Goal: Navigation & Orientation: Find specific page/section

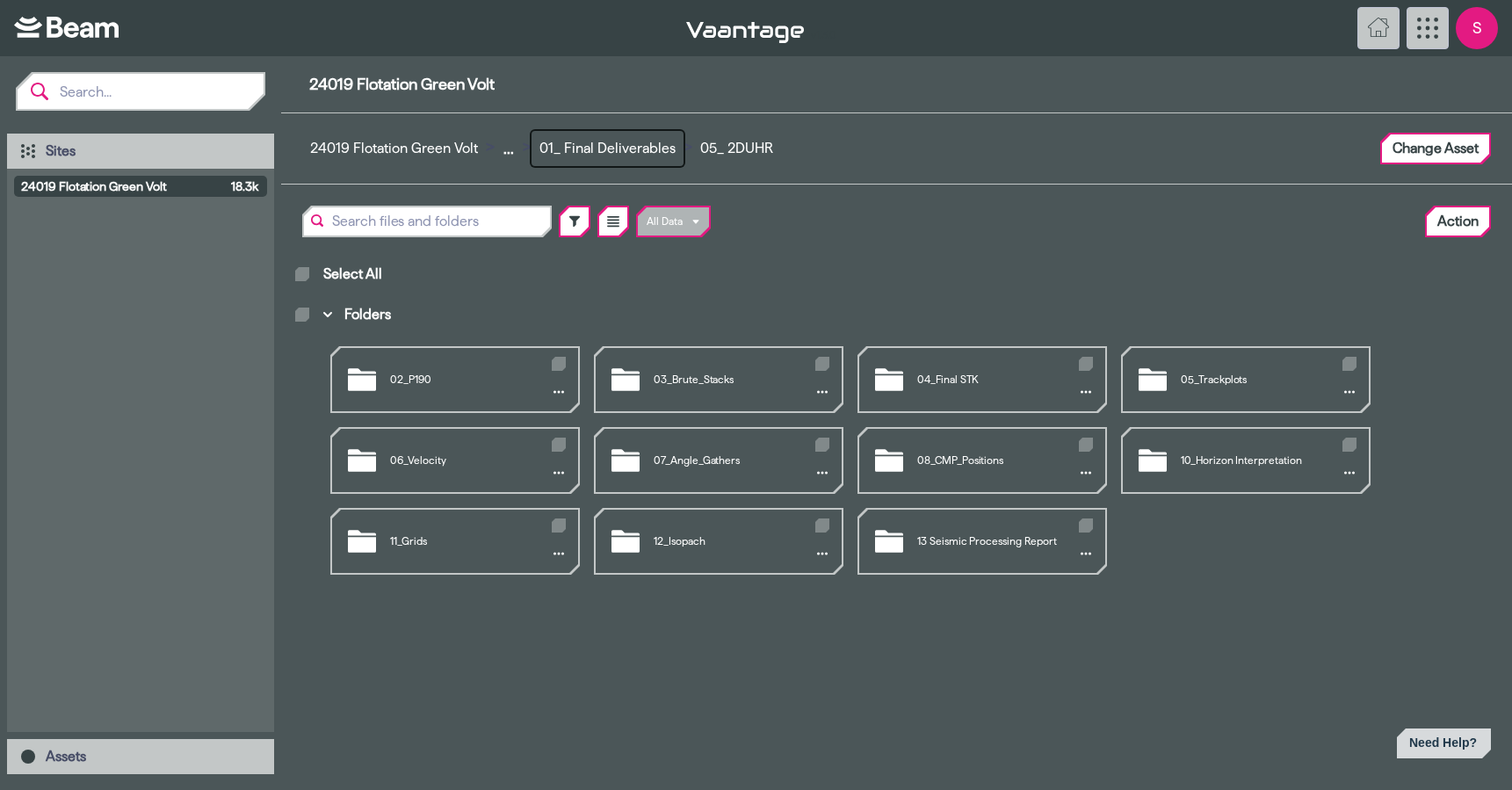
drag, startPoint x: 607, startPoint y: 140, endPoint x: 776, endPoint y: 152, distance: 169.4
click at [607, 140] on button "01_ Final Deliverables" at bounding box center [608, 148] width 152 height 35
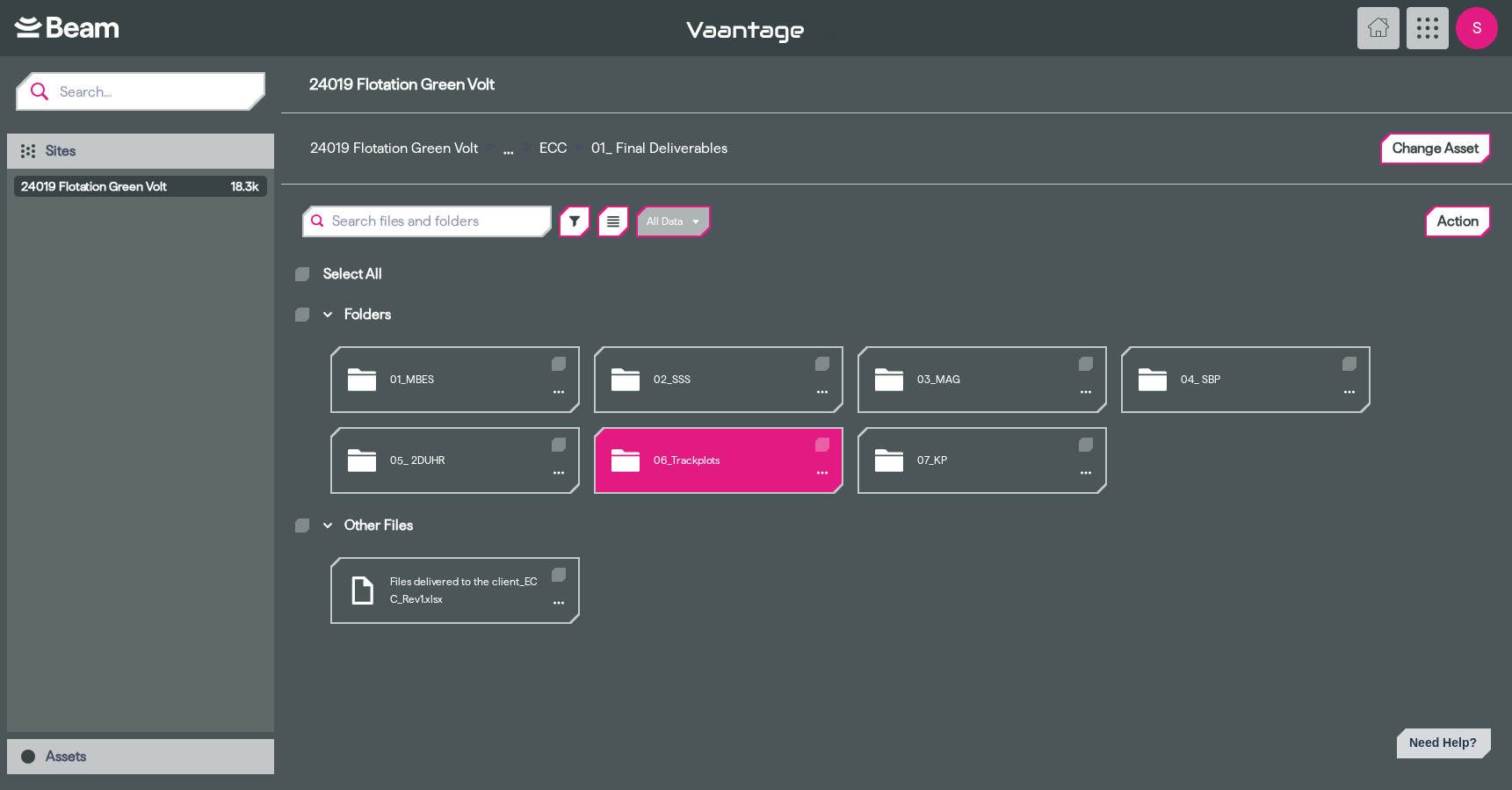
click at [680, 455] on div "06_Trackplots" at bounding box center [718, 460] width 246 height 63
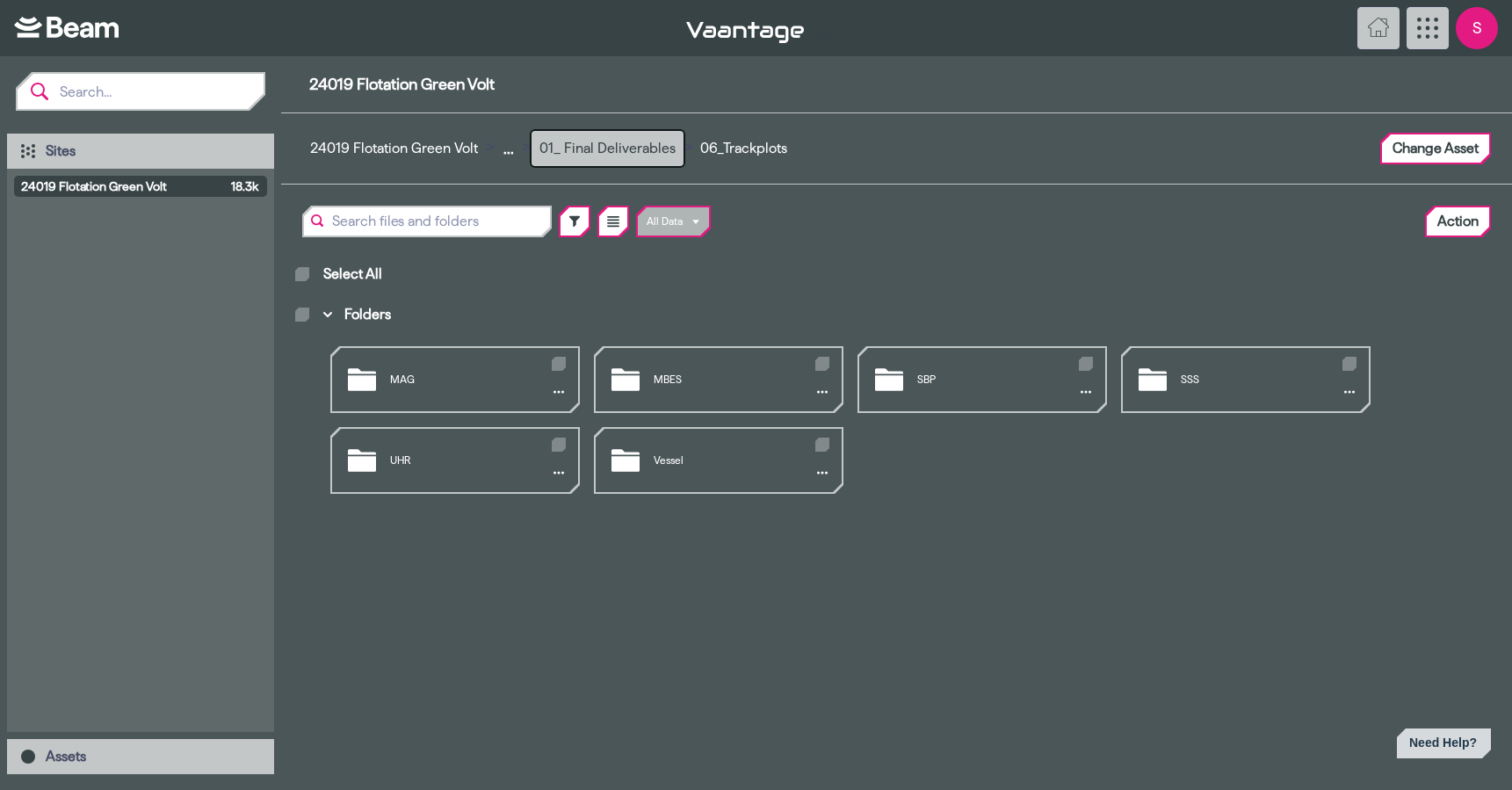
drag, startPoint x: 617, startPoint y: 148, endPoint x: 626, endPoint y: 157, distance: 12.7
click at [617, 148] on button "01_ Final Deliverables" at bounding box center [608, 148] width 152 height 35
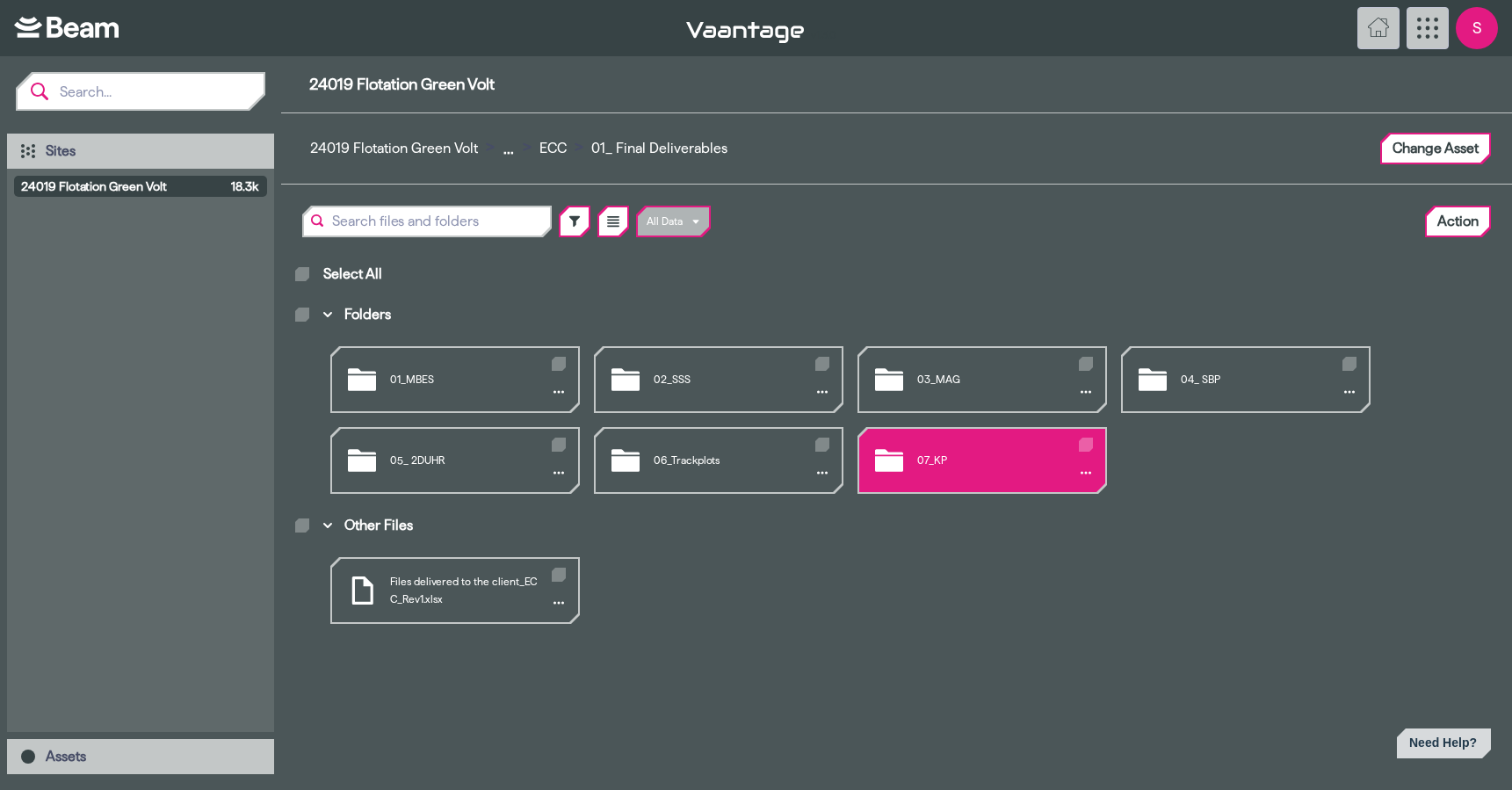
click at [904, 452] on div "07_KP" at bounding box center [982, 460] width 246 height 63
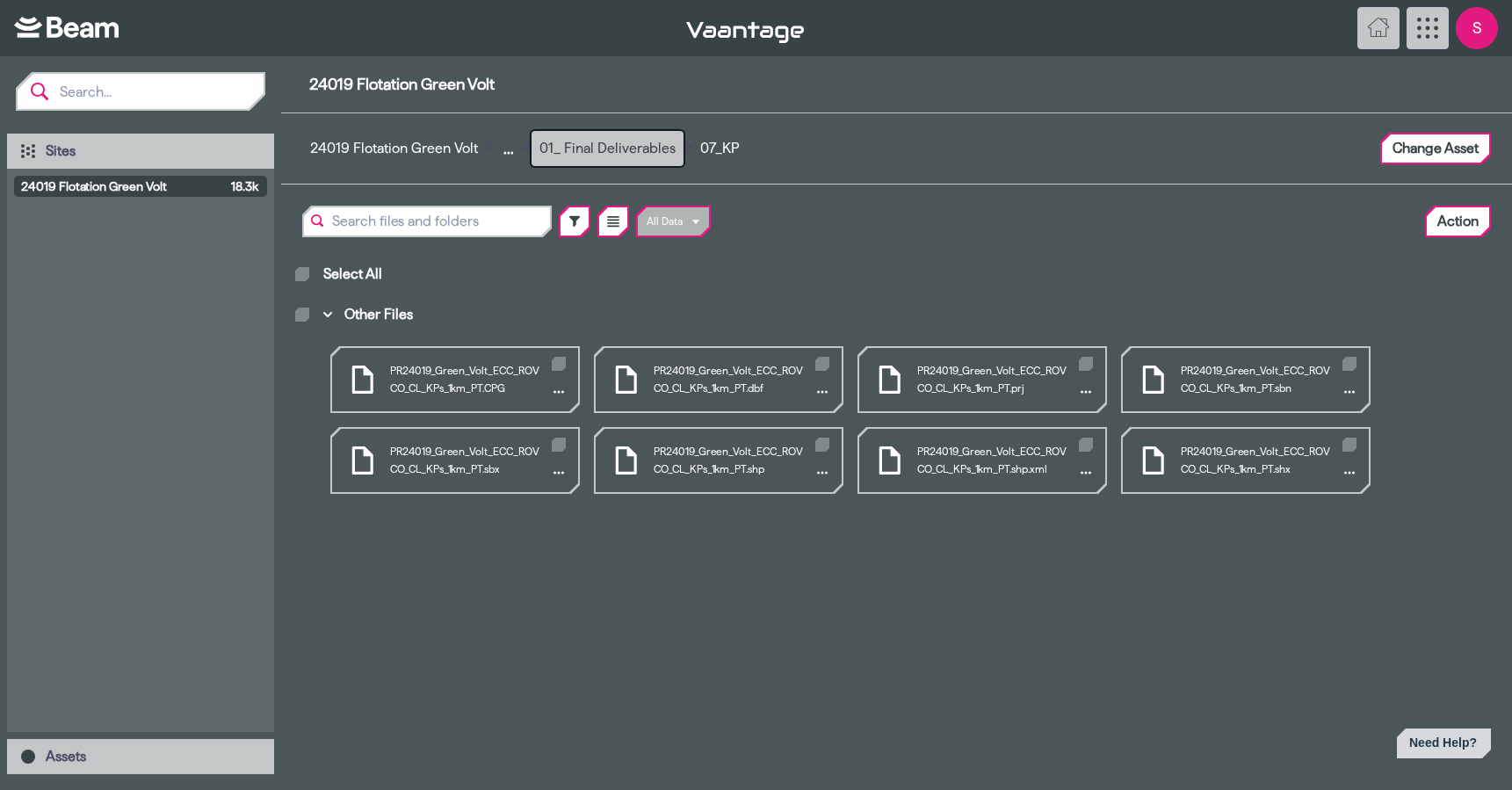
click at [607, 144] on button "01_ Final Deliverables" at bounding box center [608, 148] width 152 height 35
